Goal: Transaction & Acquisition: Purchase product/service

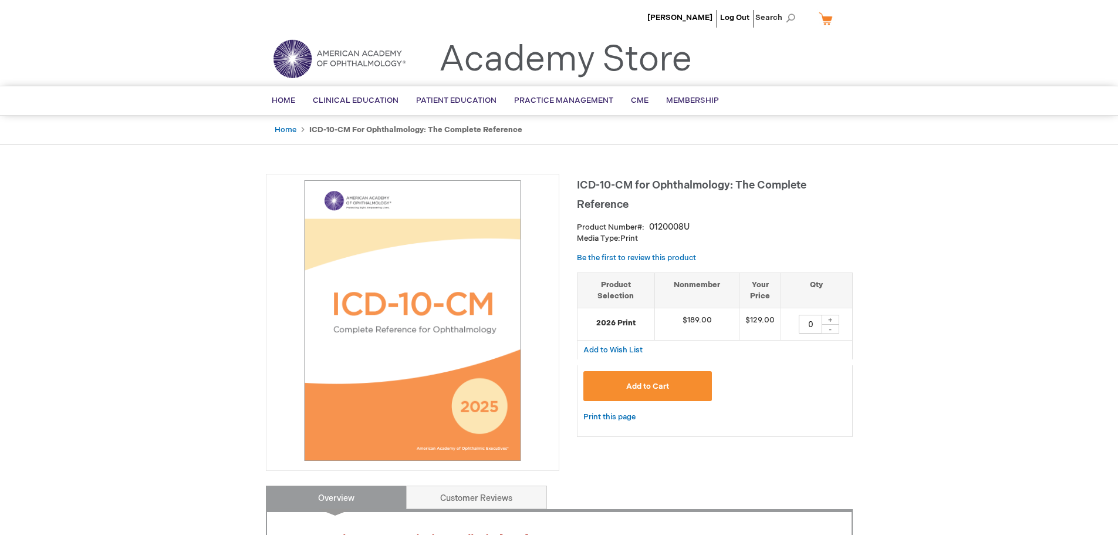
click at [659, 387] on span "Add to Cart" at bounding box center [647, 385] width 43 height 9
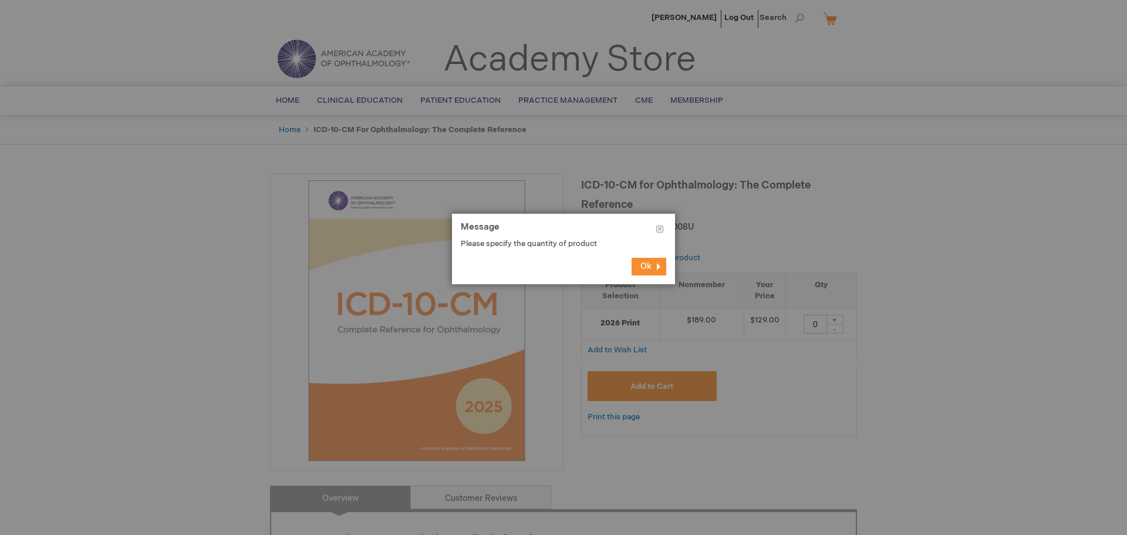
click at [658, 266] on button "Ok" at bounding box center [648, 267] width 35 height 18
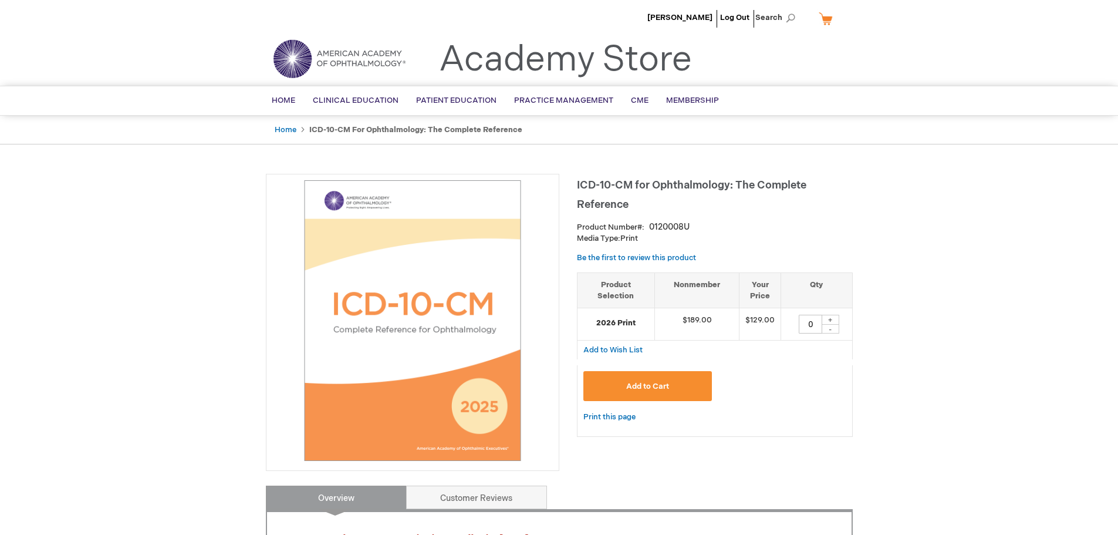
click at [836, 319] on div "+" at bounding box center [831, 320] width 18 height 10
type input "1"
click at [678, 383] on button "Add to Cart" at bounding box center [647, 386] width 129 height 30
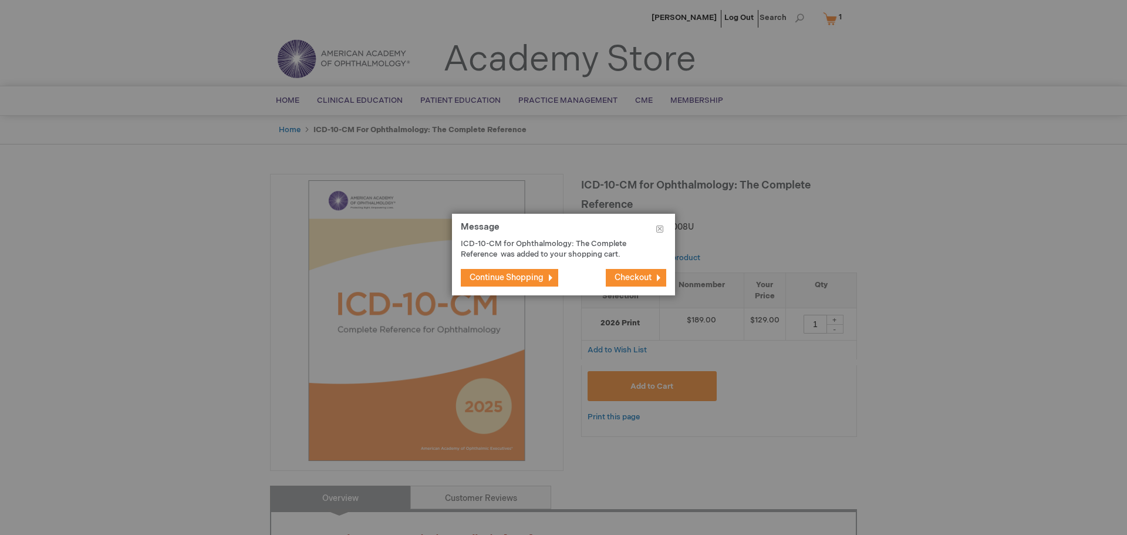
click at [626, 275] on span "Checkout" at bounding box center [632, 277] width 37 height 10
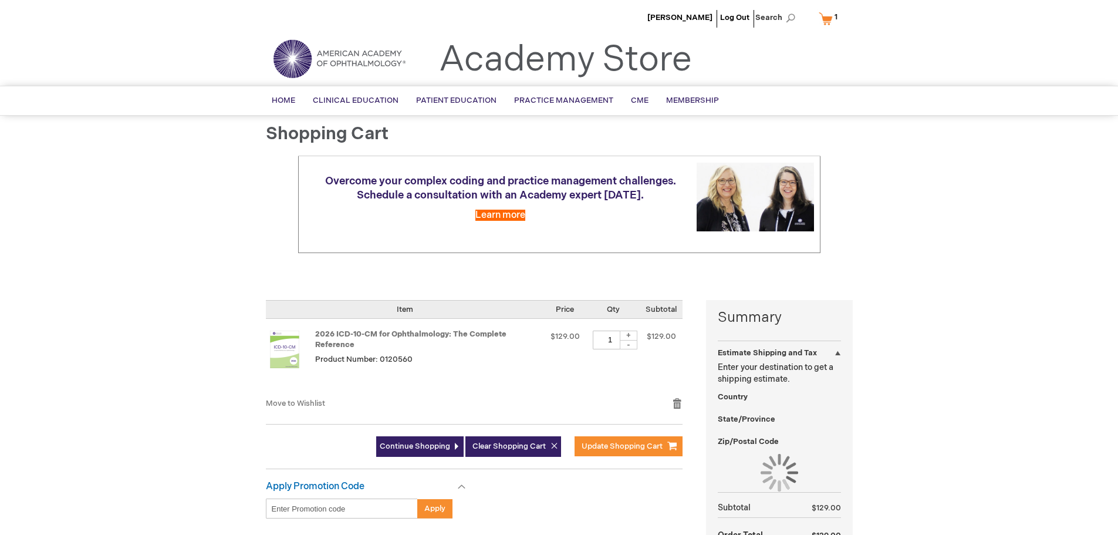
select select "US"
select select "36"
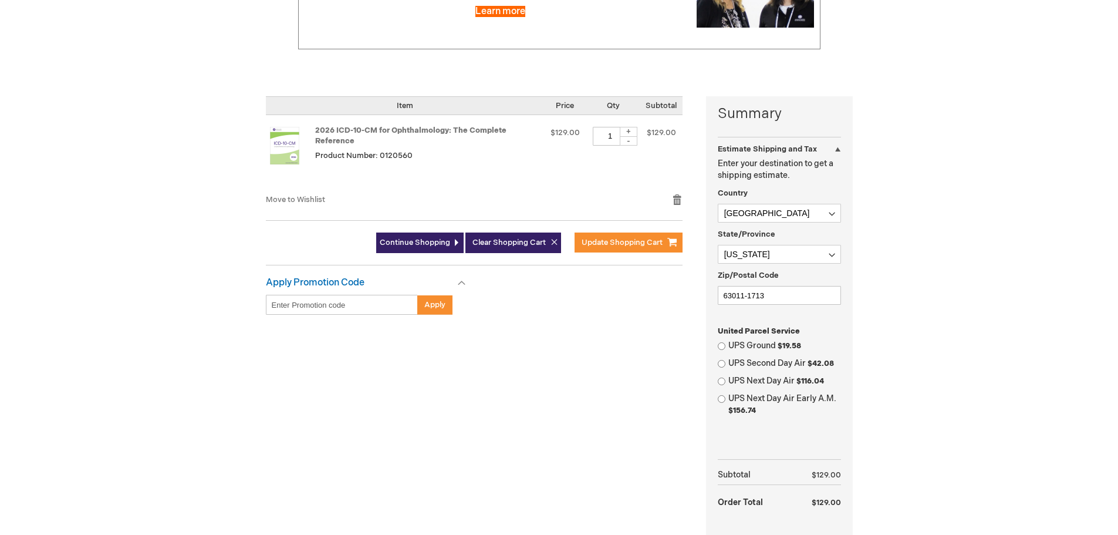
scroll to position [235, 0]
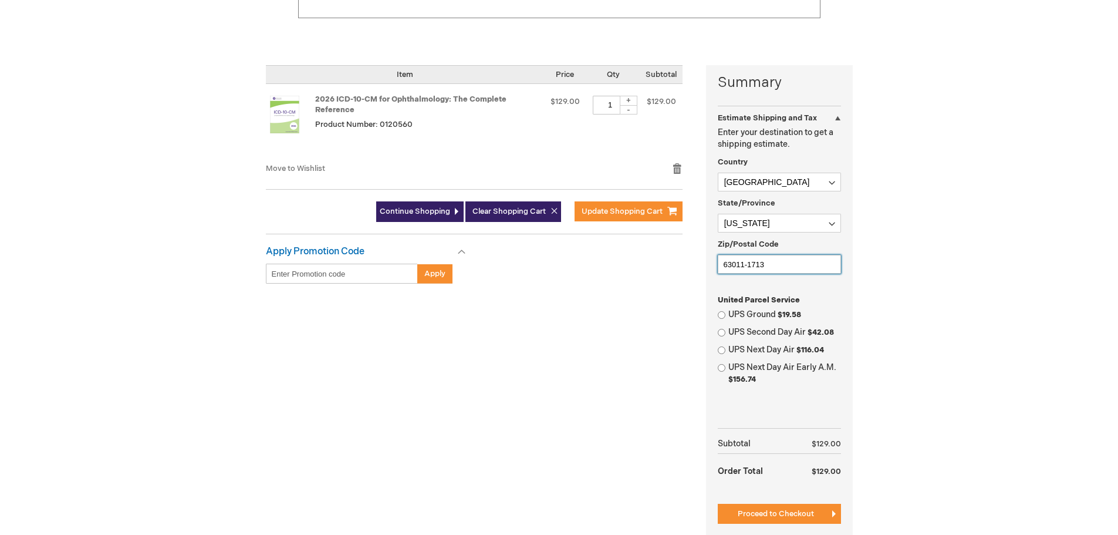
drag, startPoint x: 776, startPoint y: 262, endPoint x: 651, endPoint y: 251, distance: 125.5
click at [651, 251] on div "Summary Estimate Shipping and Tax Estimate Shipping and Tax Enter your destinat…" at bounding box center [559, 309] width 587 height 488
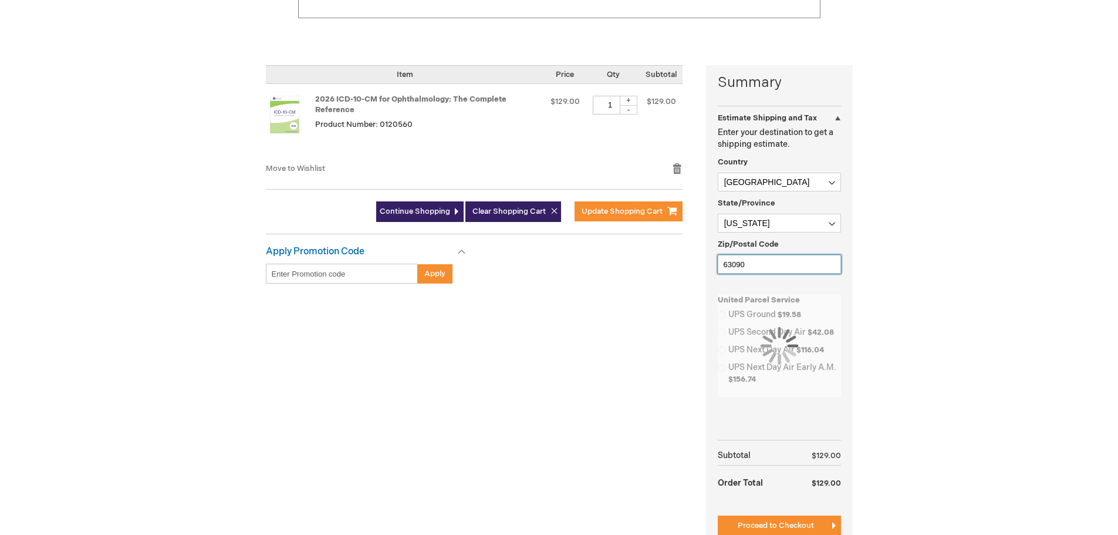
type input "63090-3010"
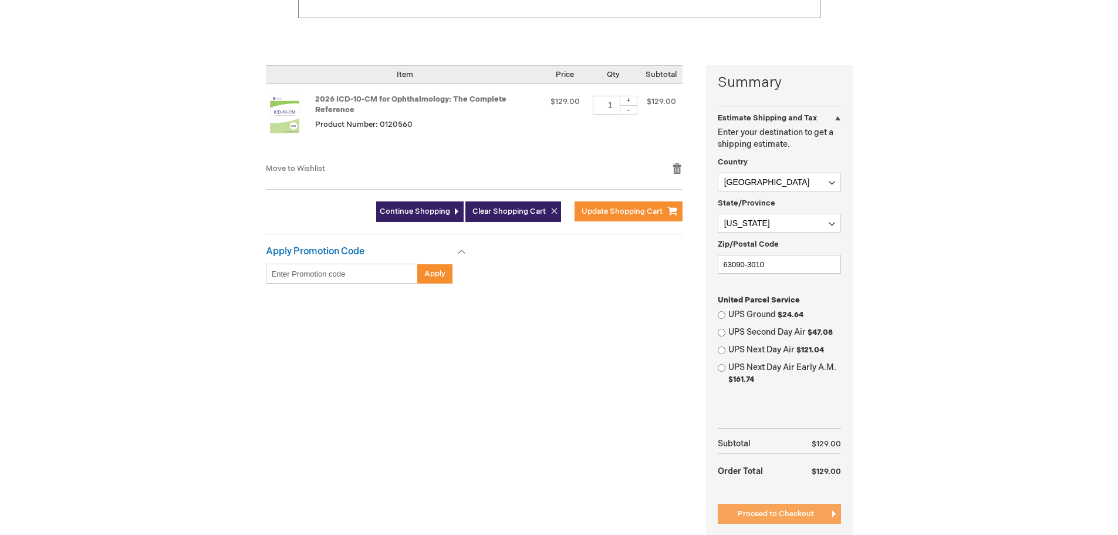
click at [766, 518] on span "Proceed to Checkout" at bounding box center [776, 513] width 76 height 9
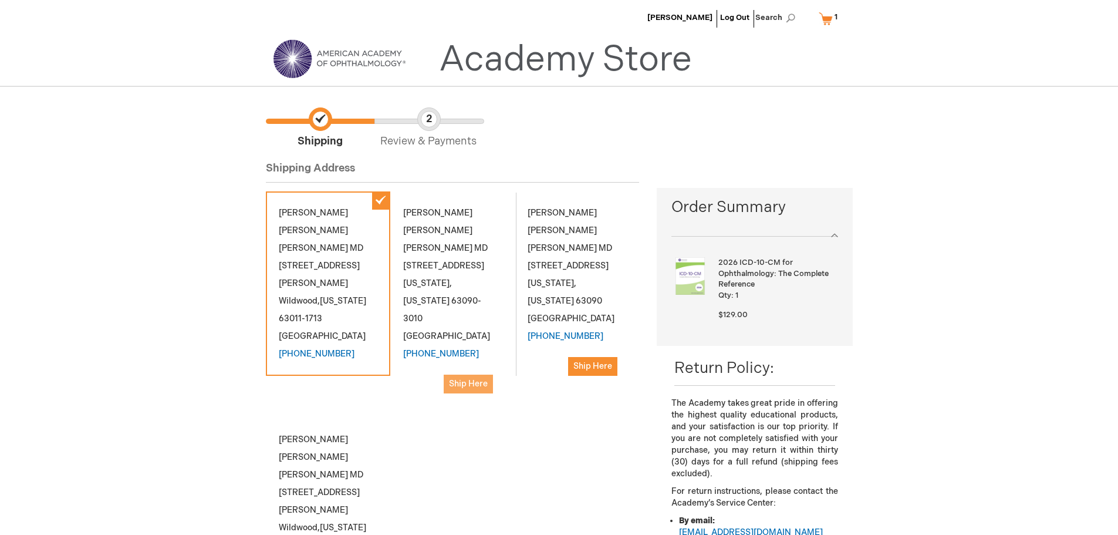
click at [471, 379] on span "Ship Here" at bounding box center [468, 384] width 39 height 10
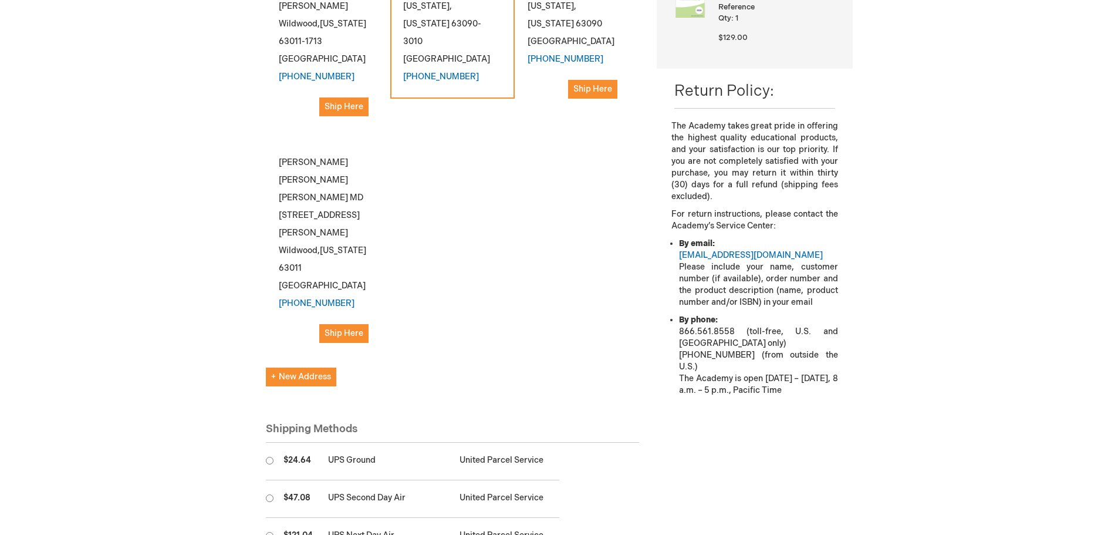
scroll to position [293, 0]
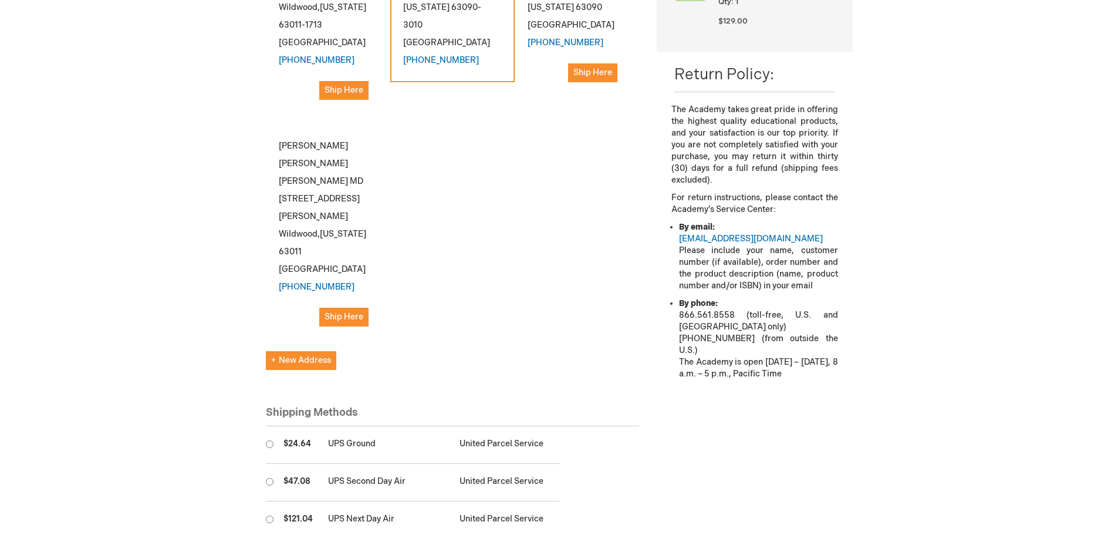
click at [269, 440] on input "radio" at bounding box center [270, 444] width 8 height 8
radio input "true"
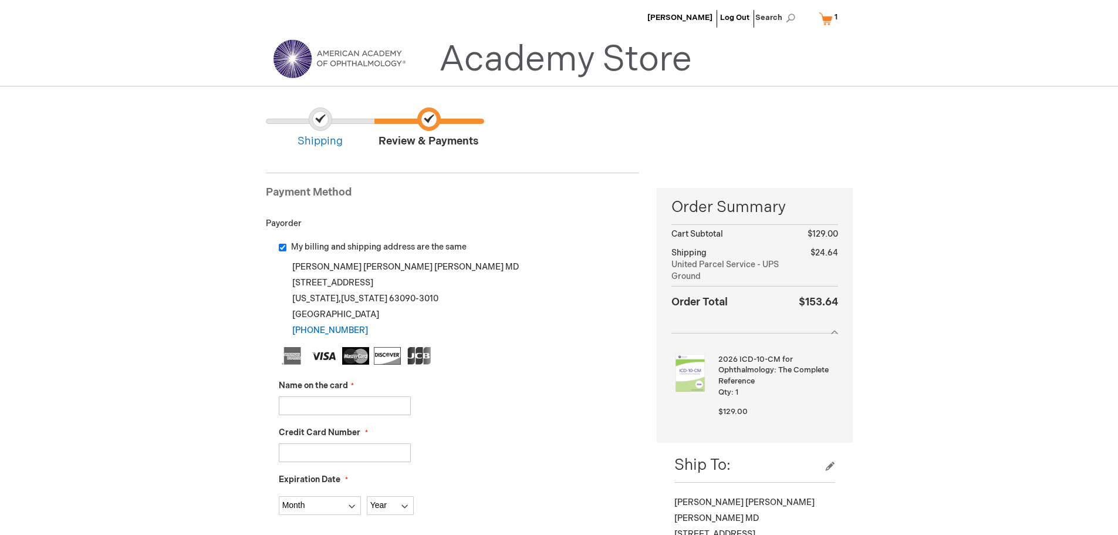
click at [304, 406] on input "Name on the card" at bounding box center [345, 405] width 132 height 19
type input "Lynn Korenfeld"
type input "5524339964807935"
select select "6"
select select "2028"
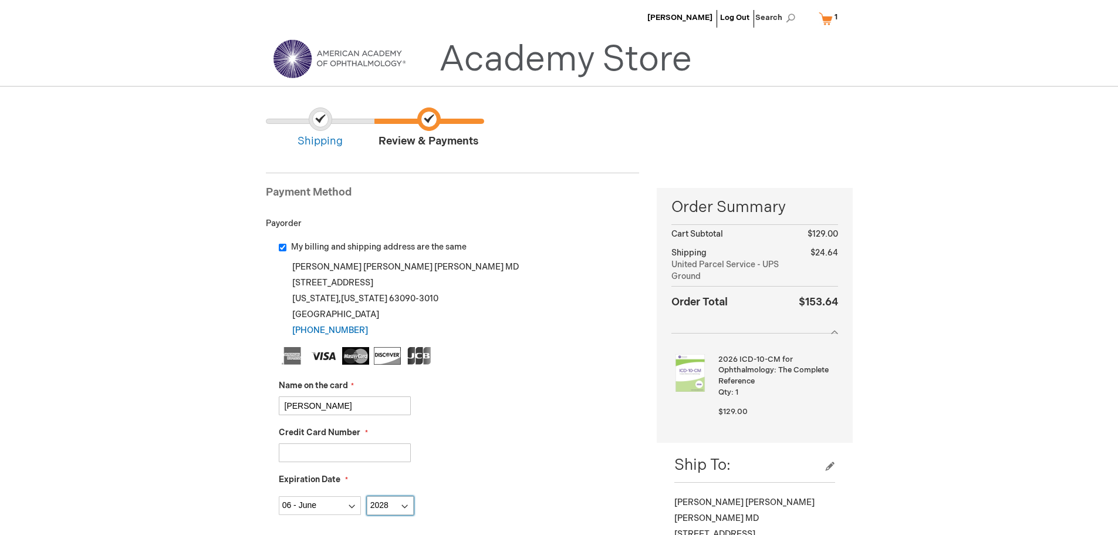
type input "586"
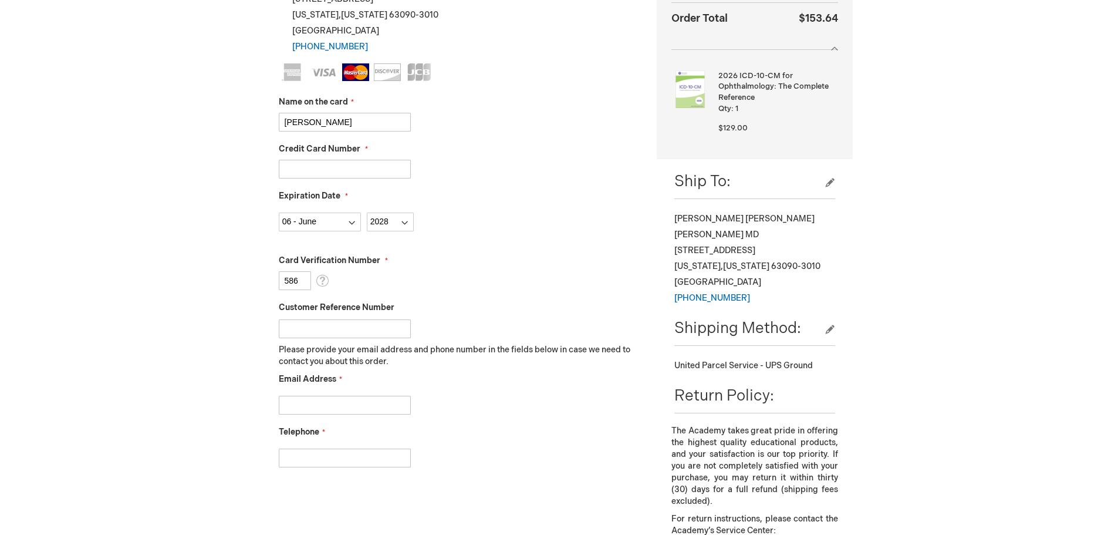
scroll to position [293, 0]
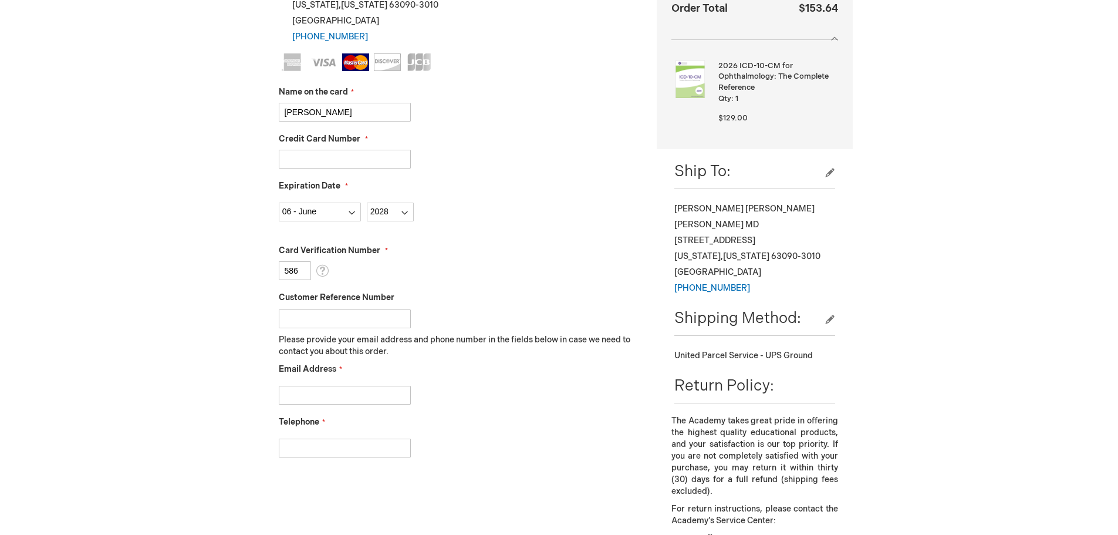
click at [305, 392] on input "Email Address" at bounding box center [345, 395] width 132 height 19
type input "Michaelskorenfeld@gmail.com"
type input "3147496600"
checkbox input "true"
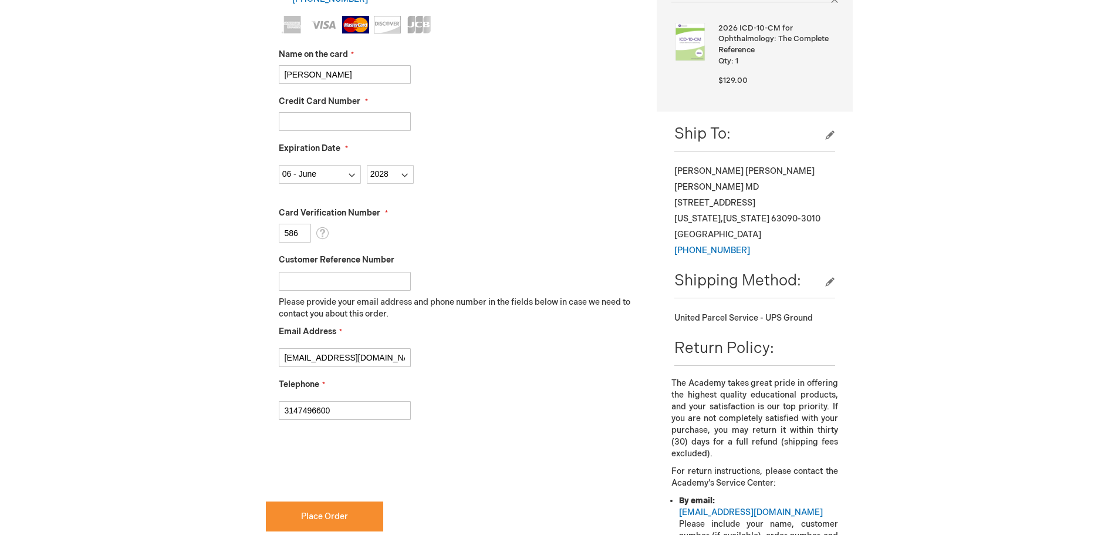
scroll to position [469, 0]
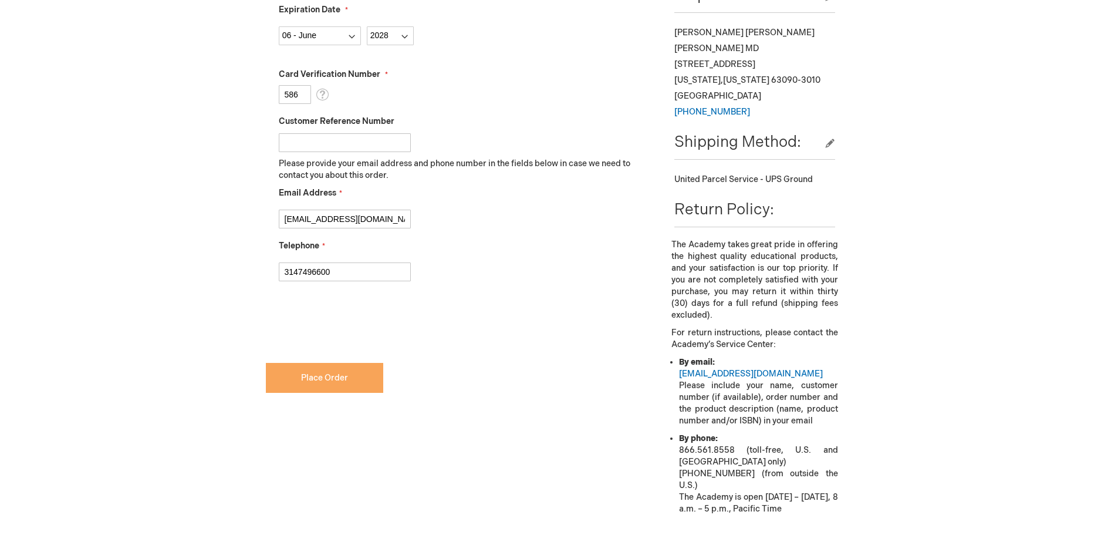
click at [342, 382] on span "Place Order" at bounding box center [324, 378] width 47 height 10
